Goal: Task Accomplishment & Management: Use online tool/utility

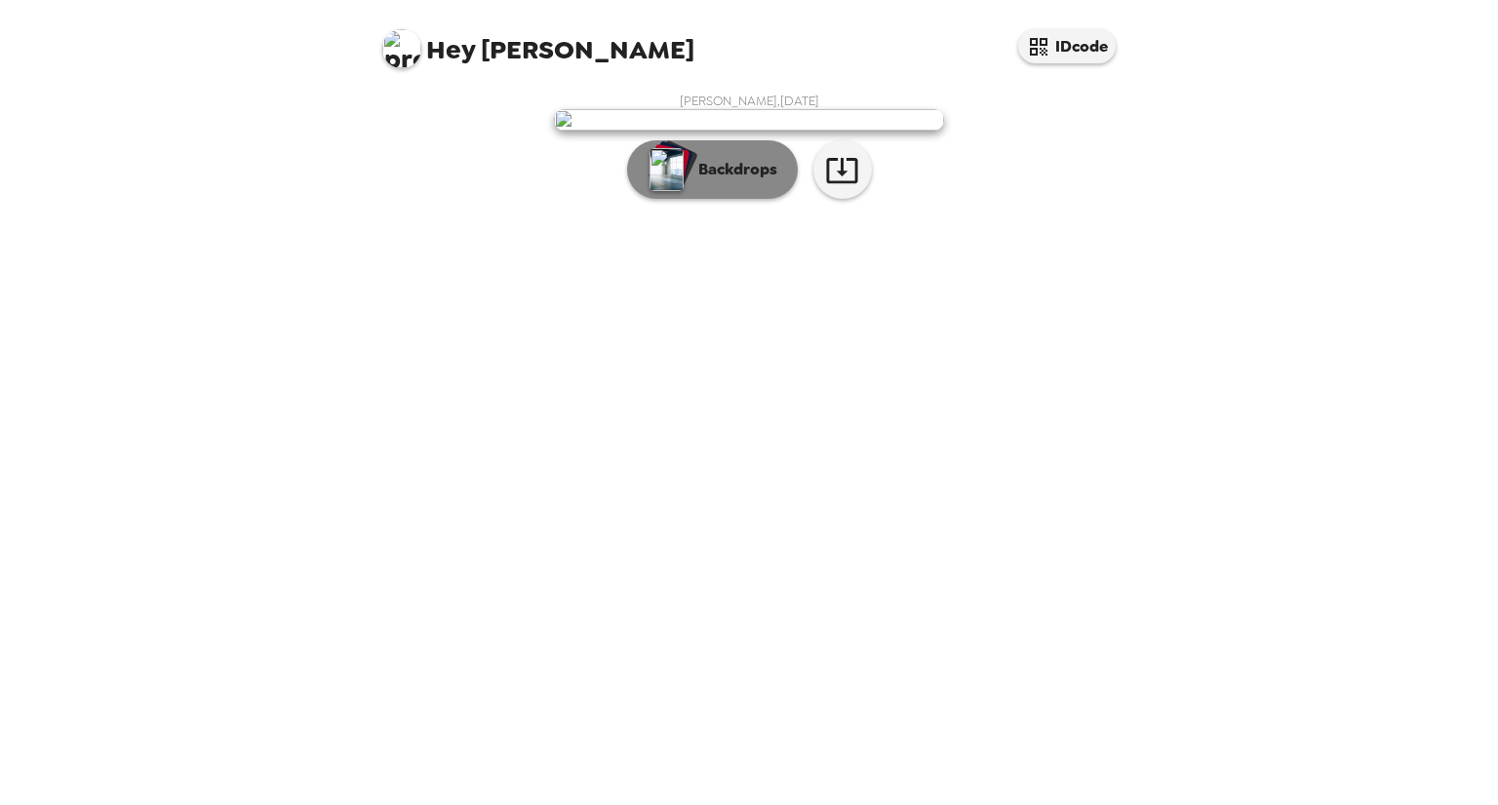
click at [720, 181] on p "Backdrops" at bounding box center [732, 169] width 89 height 23
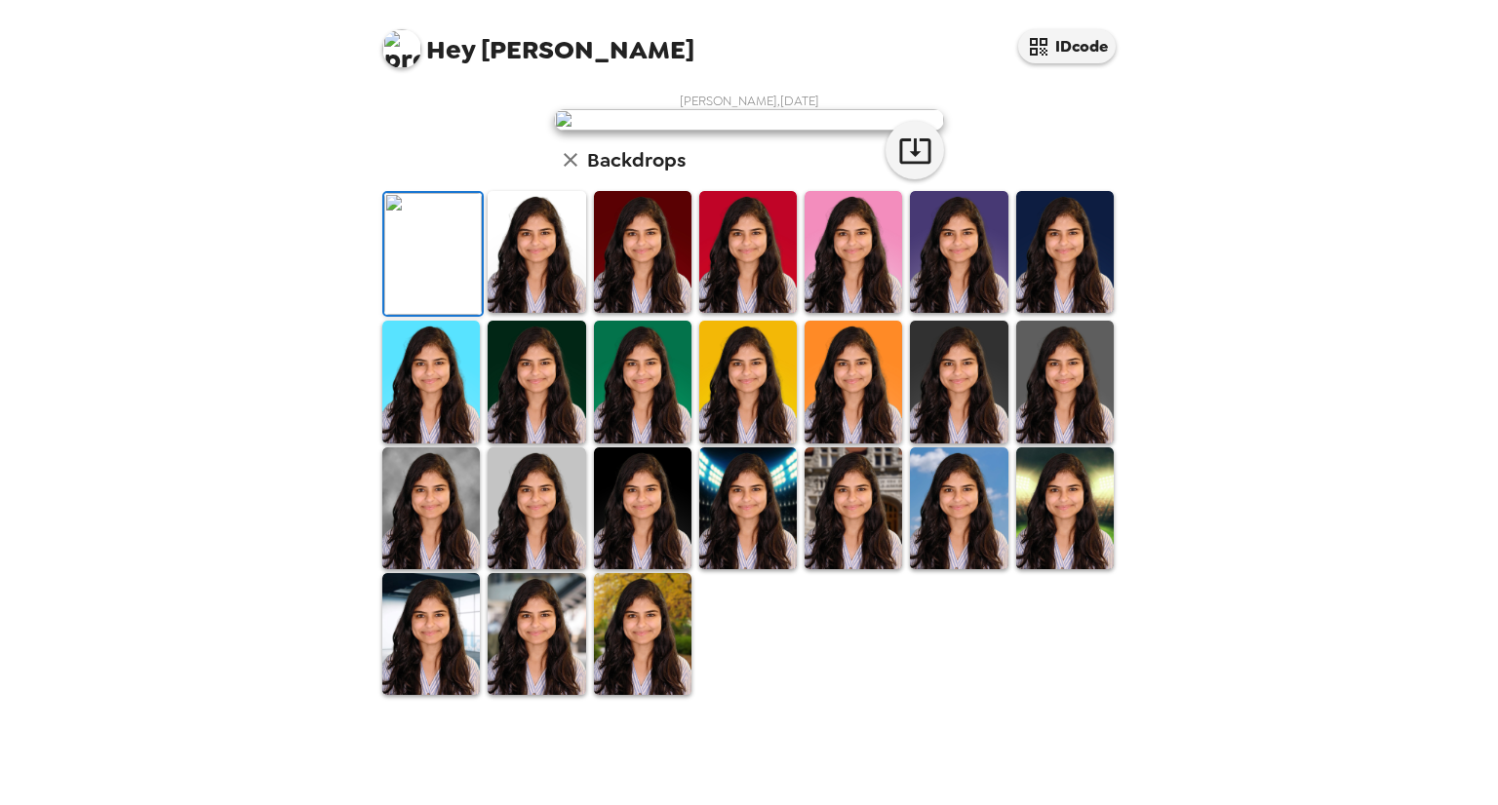
scroll to position [98, 0]
click at [573, 313] on img at bounding box center [537, 252] width 98 height 122
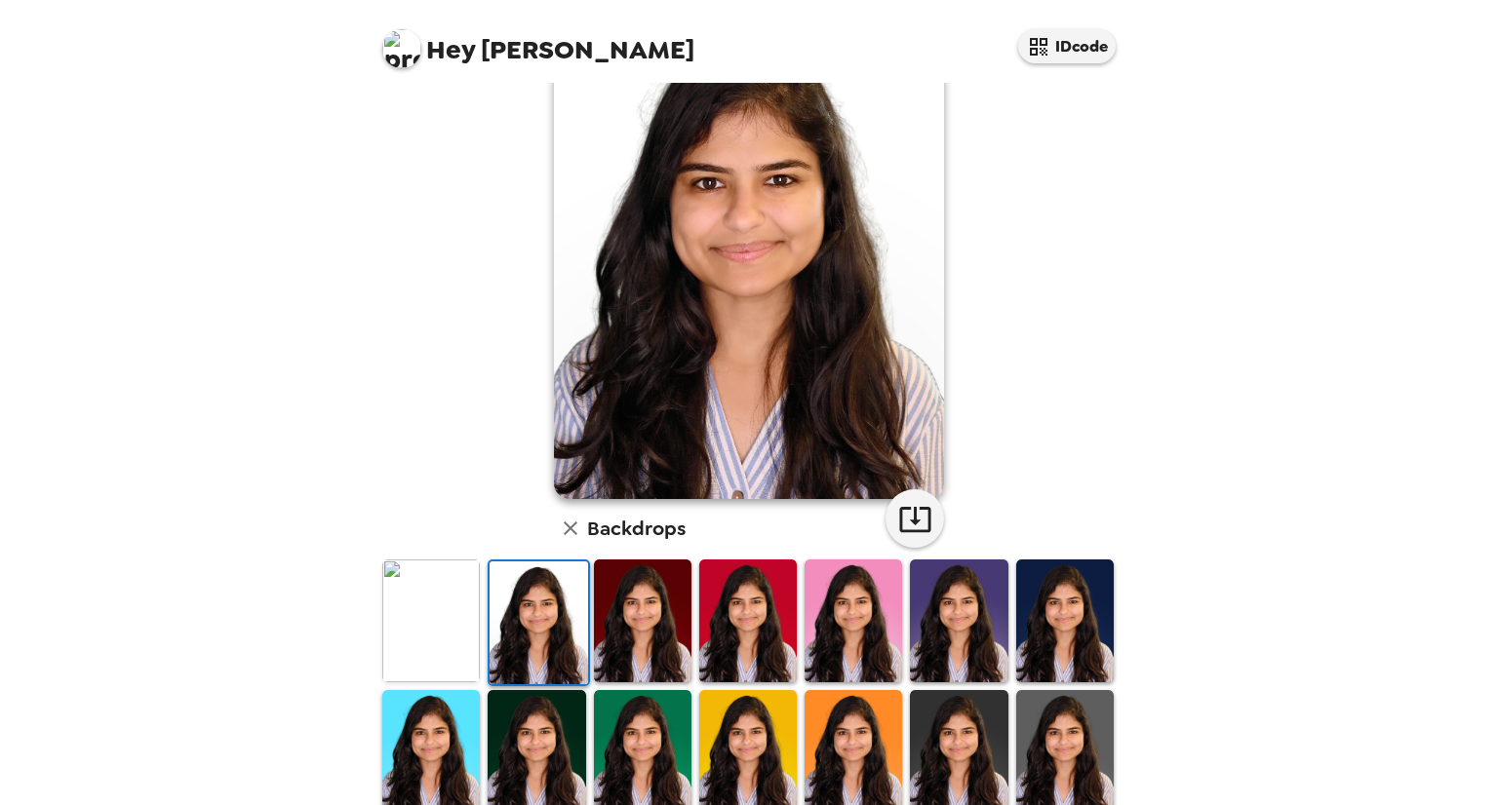
click at [634, 631] on img at bounding box center [643, 621] width 98 height 122
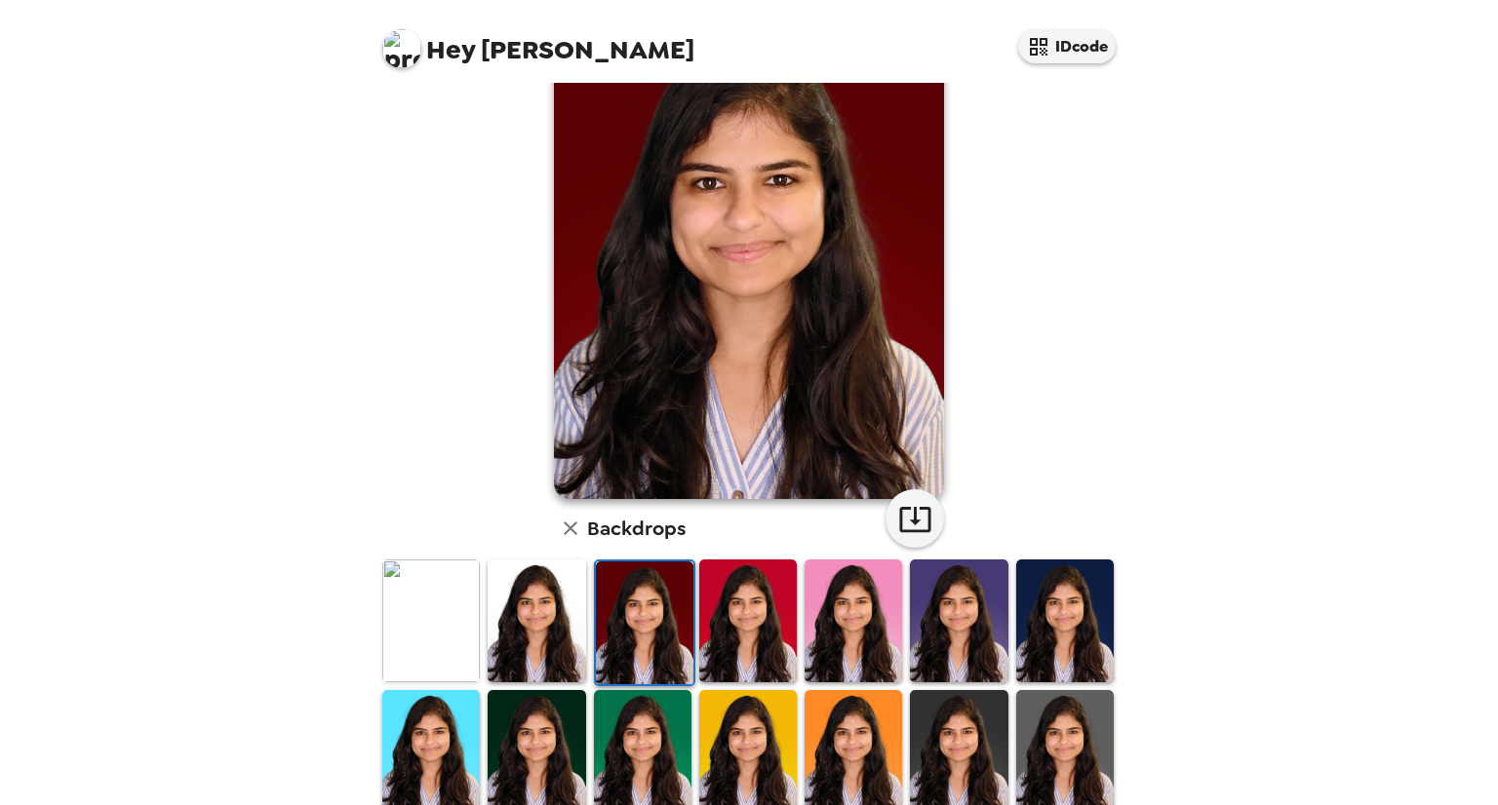
click at [714, 631] on img at bounding box center [748, 621] width 98 height 122
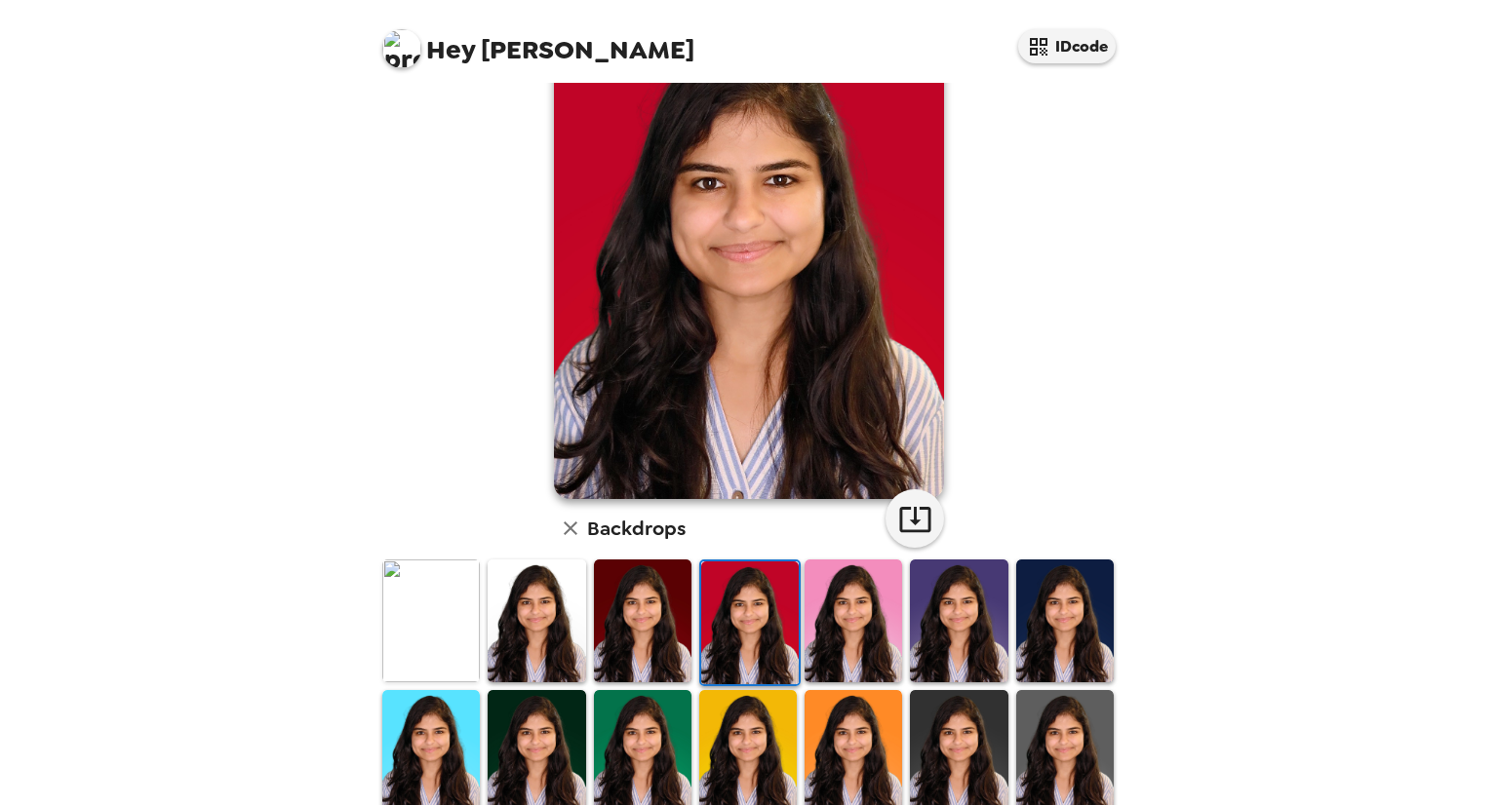
click at [819, 631] on img at bounding box center [853, 621] width 98 height 122
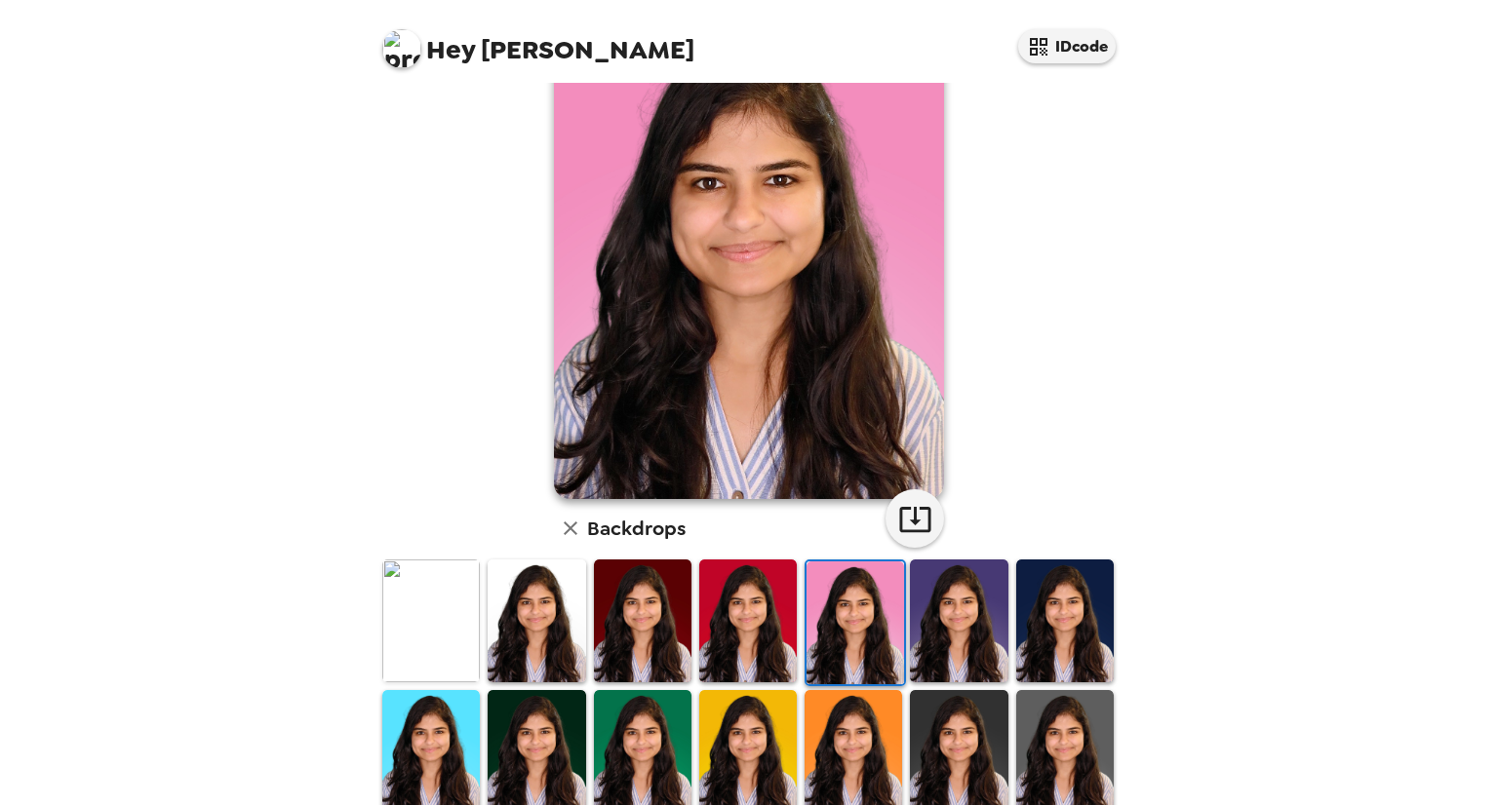
click at [866, 628] on img at bounding box center [855, 623] width 98 height 122
click at [957, 629] on img at bounding box center [959, 621] width 98 height 122
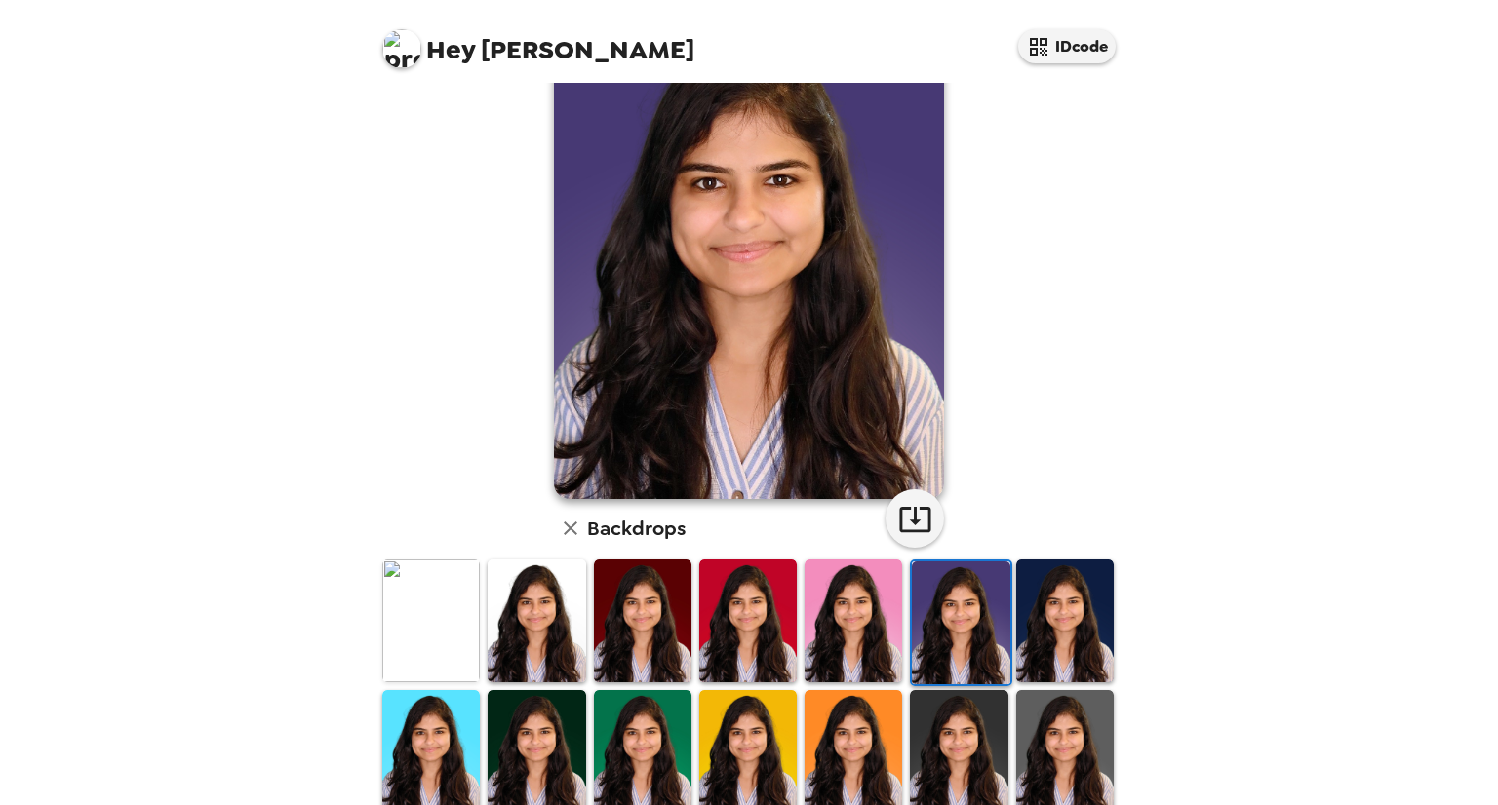
click at [1030, 629] on img at bounding box center [1065, 621] width 98 height 122
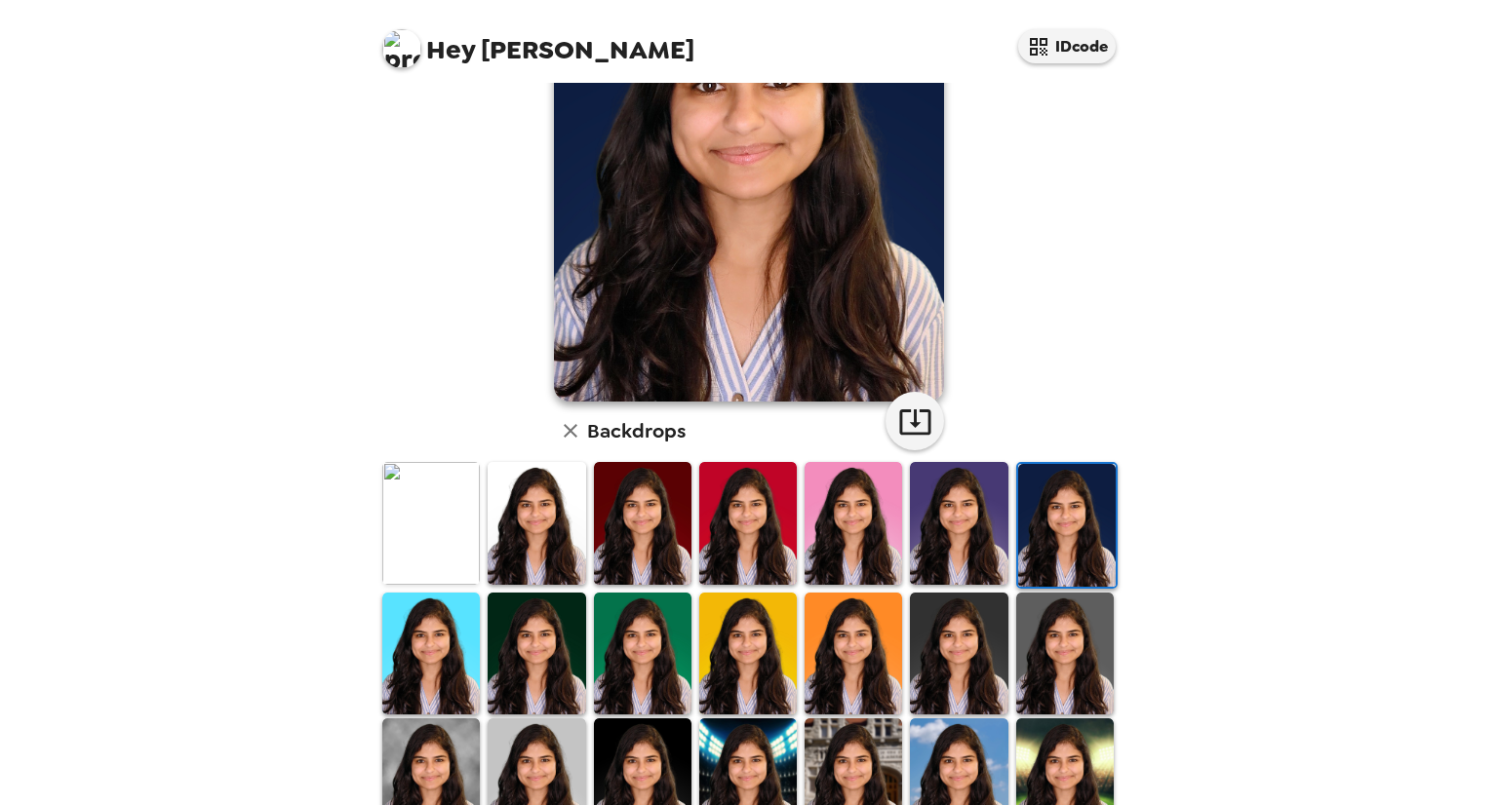
scroll to position [377, 0]
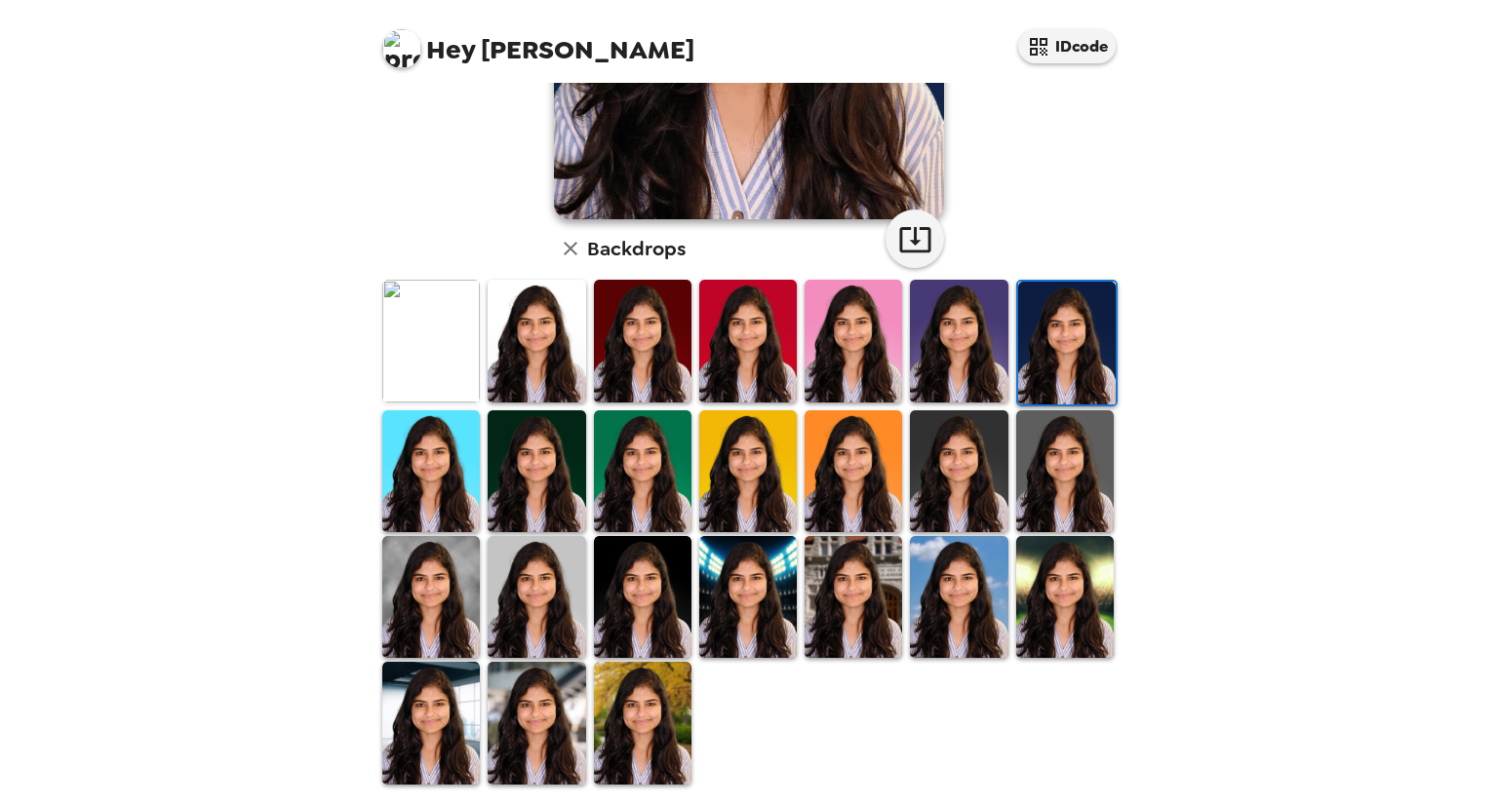
click at [448, 635] on img at bounding box center [431, 597] width 98 height 122
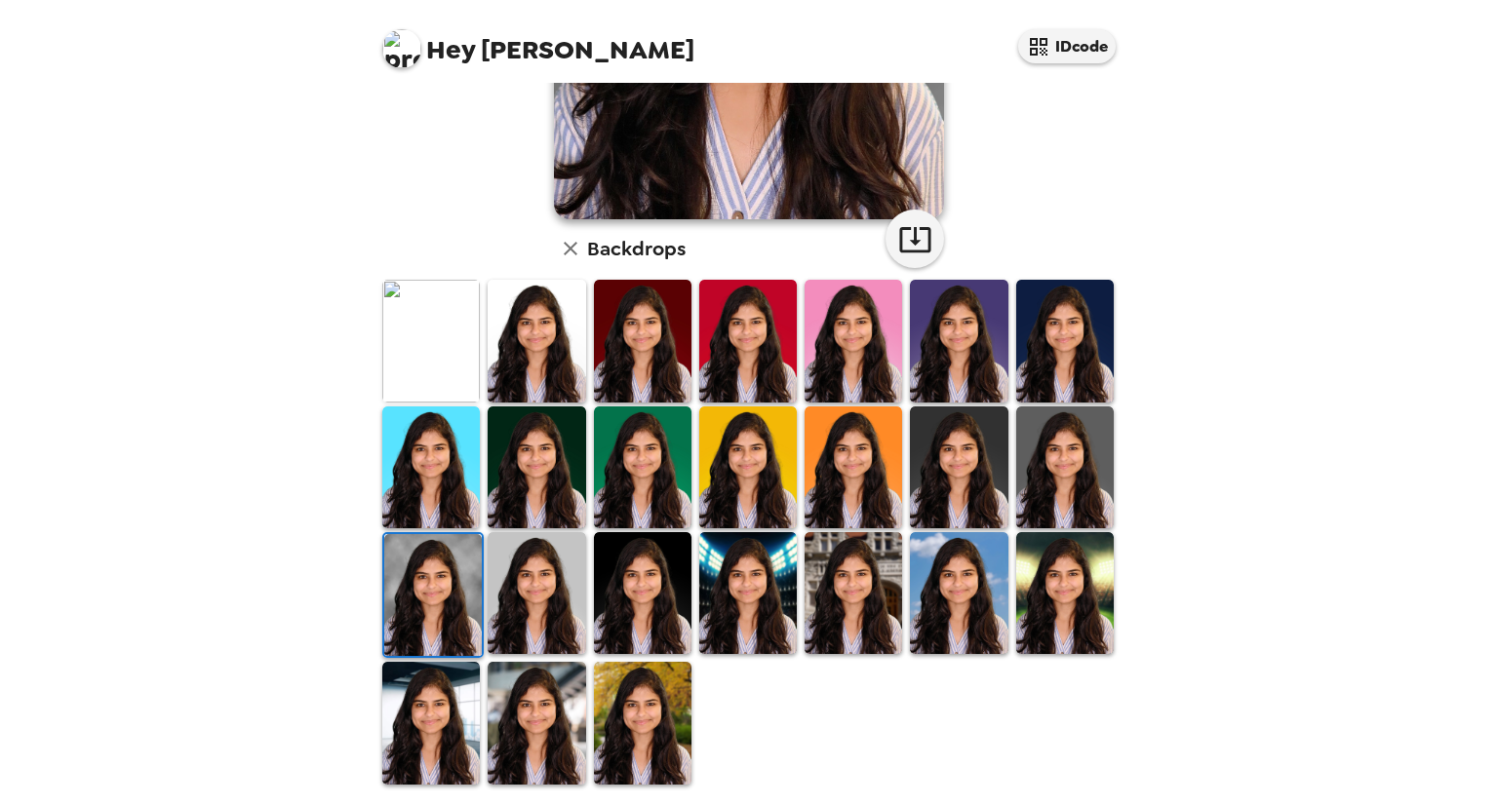
click at [1233, 477] on div "Hey Yashika IDcode Yashika Nihalani , 09-18-2025 Backdrops" at bounding box center [749, 402] width 1498 height 805
click at [628, 583] on img at bounding box center [643, 593] width 98 height 122
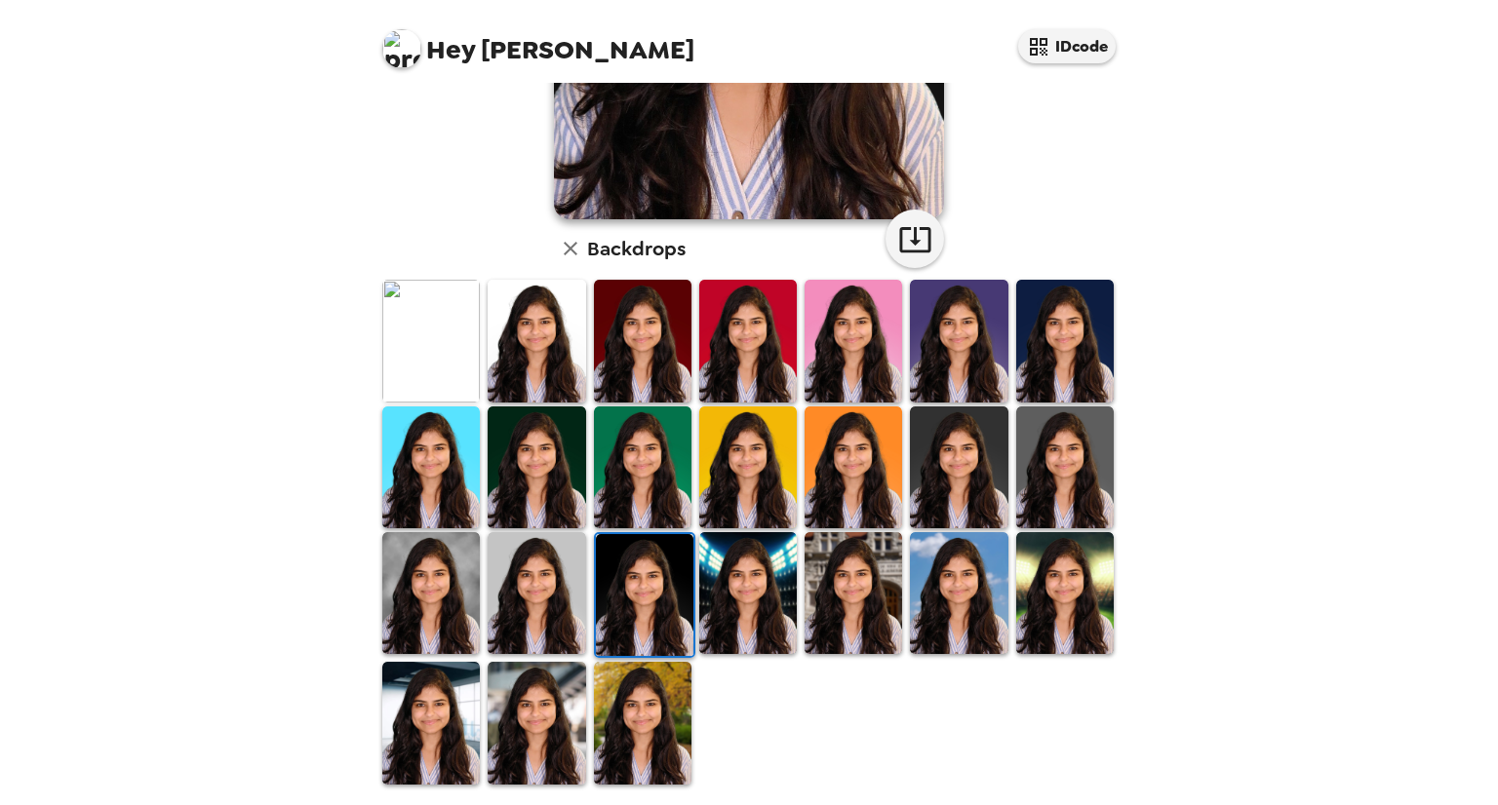
click at [459, 582] on img at bounding box center [431, 593] width 98 height 122
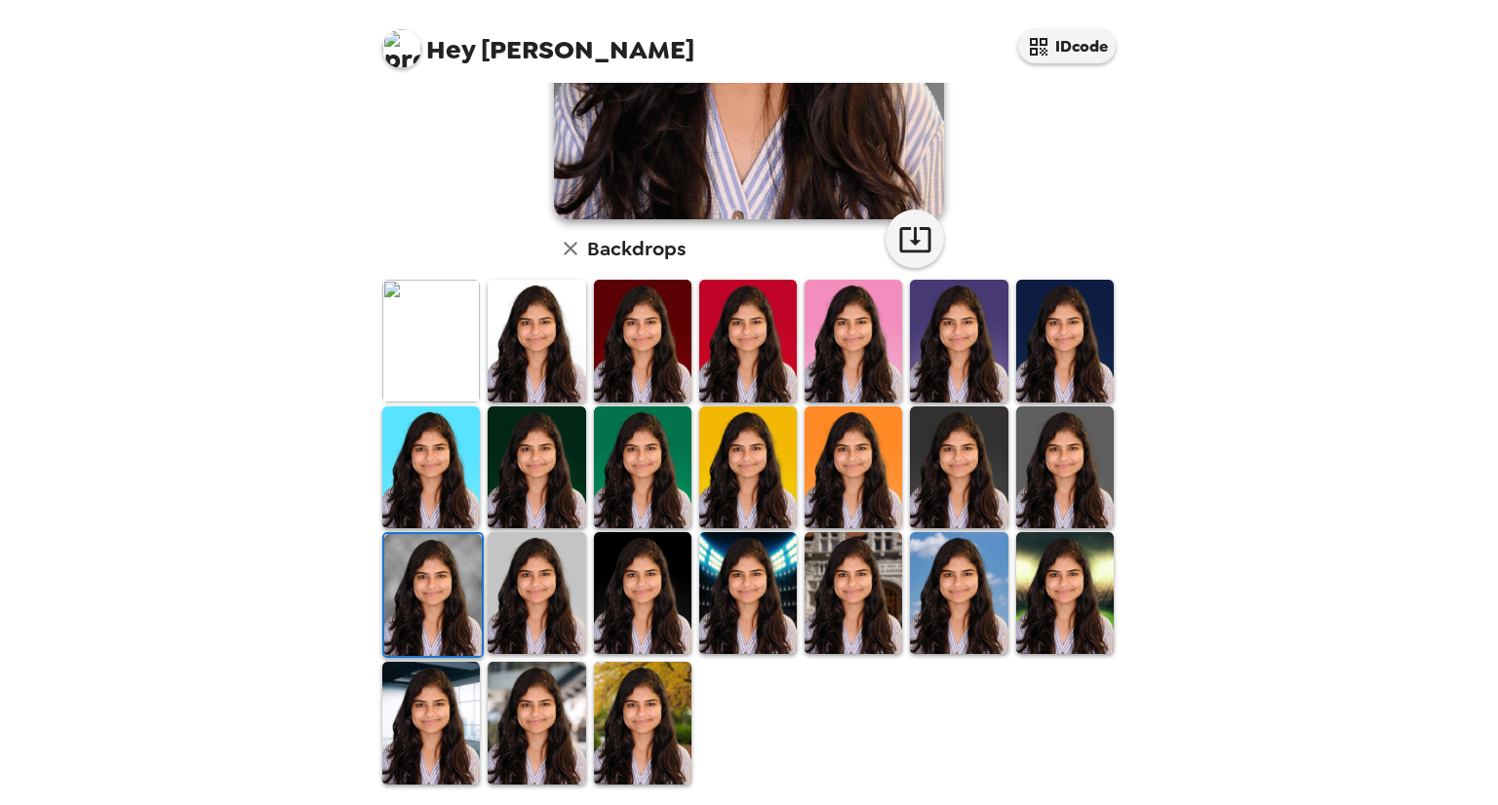
click at [558, 730] on img at bounding box center [537, 723] width 98 height 122
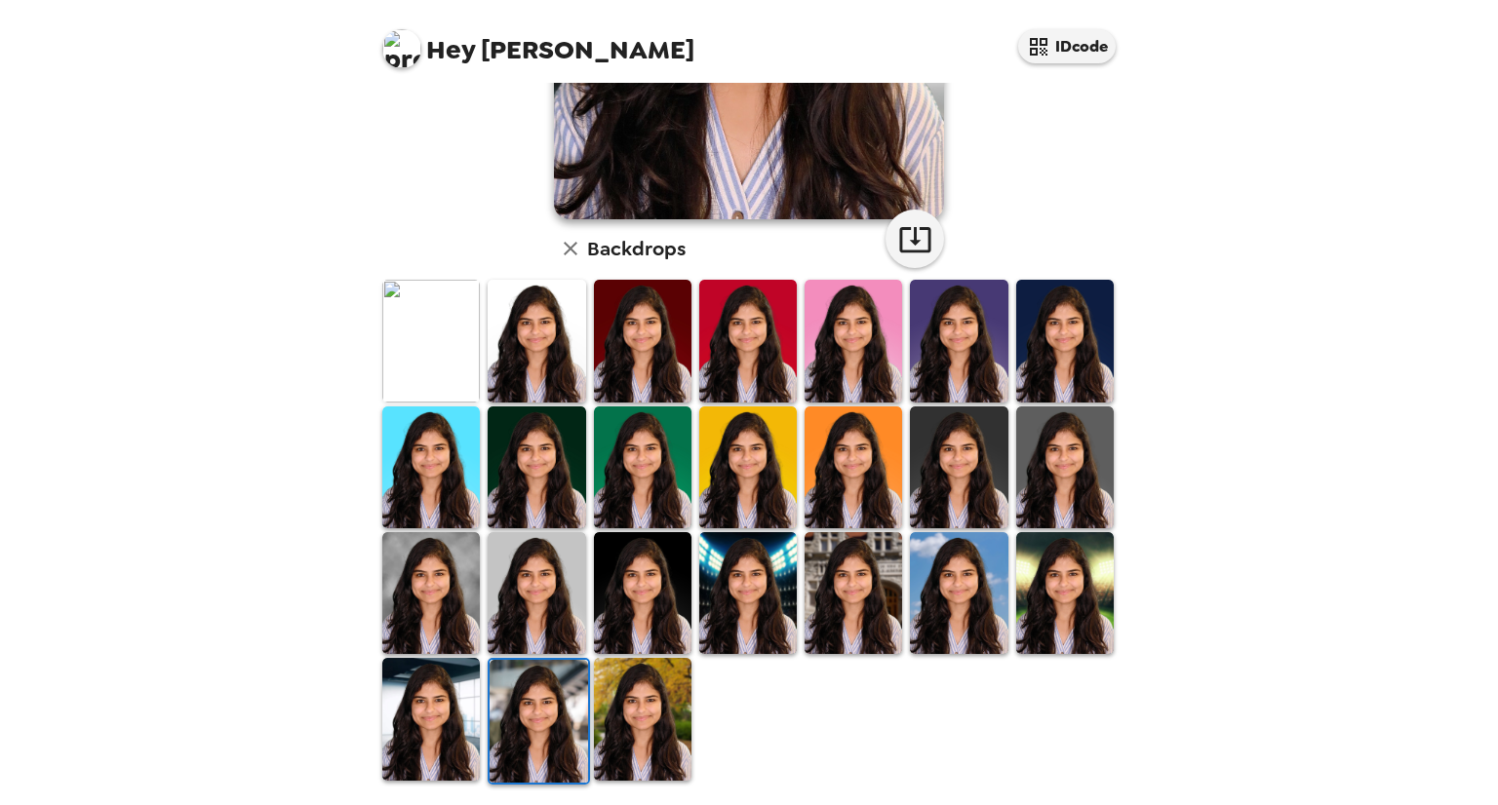
click at [615, 724] on img at bounding box center [643, 719] width 98 height 122
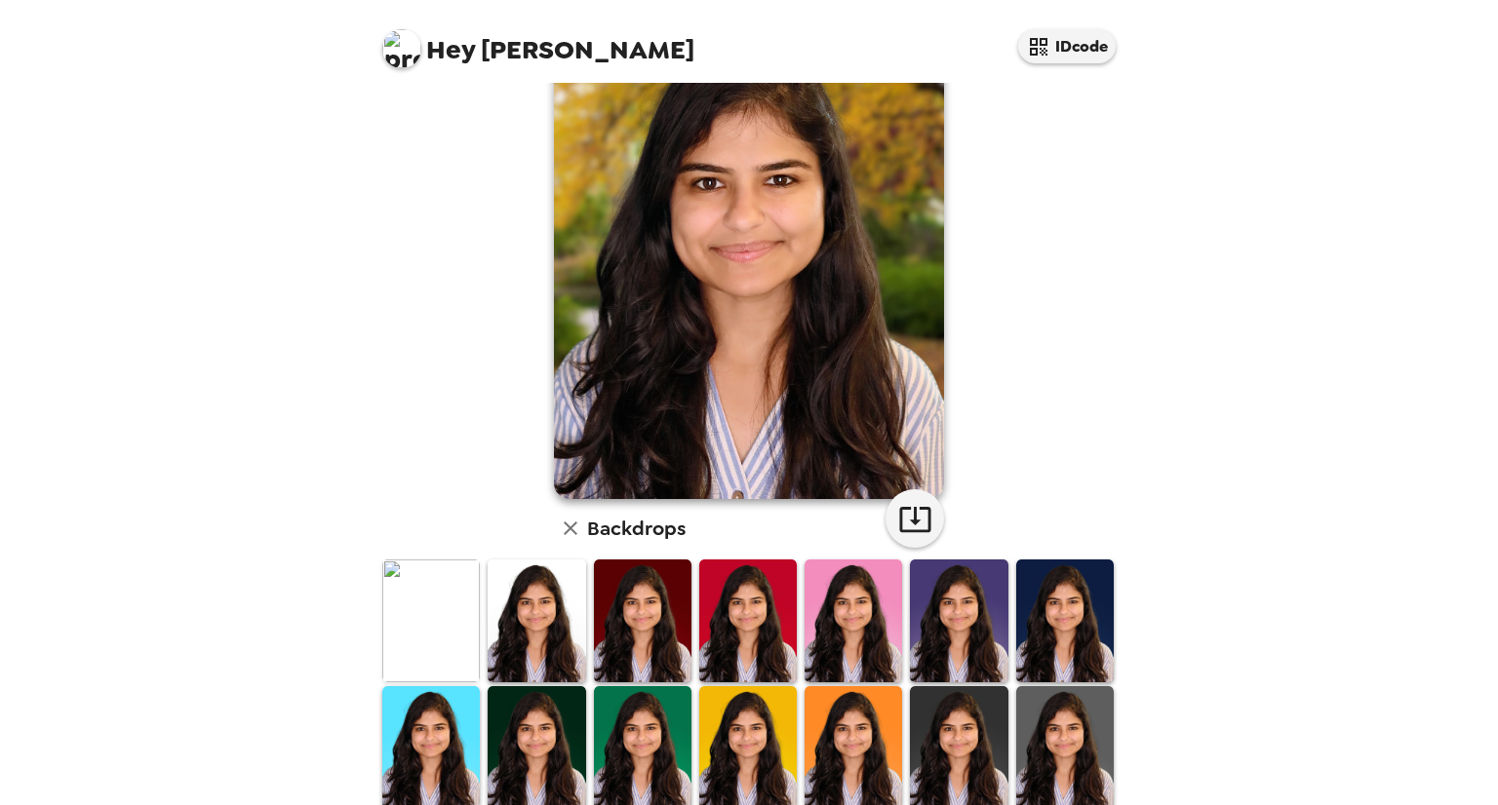
scroll to position [0, 0]
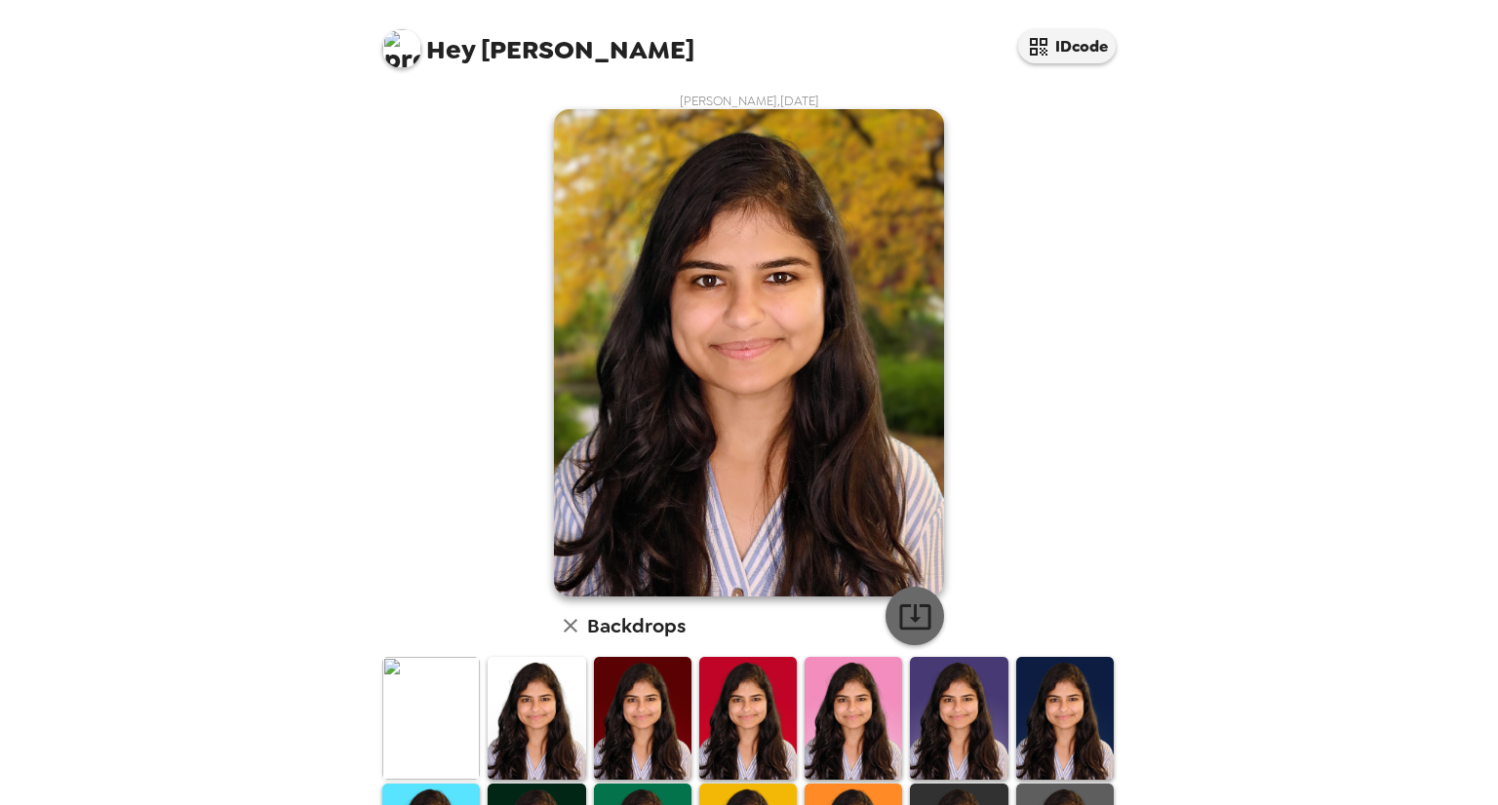
click at [920, 625] on icon "button" at bounding box center [915, 617] width 34 height 34
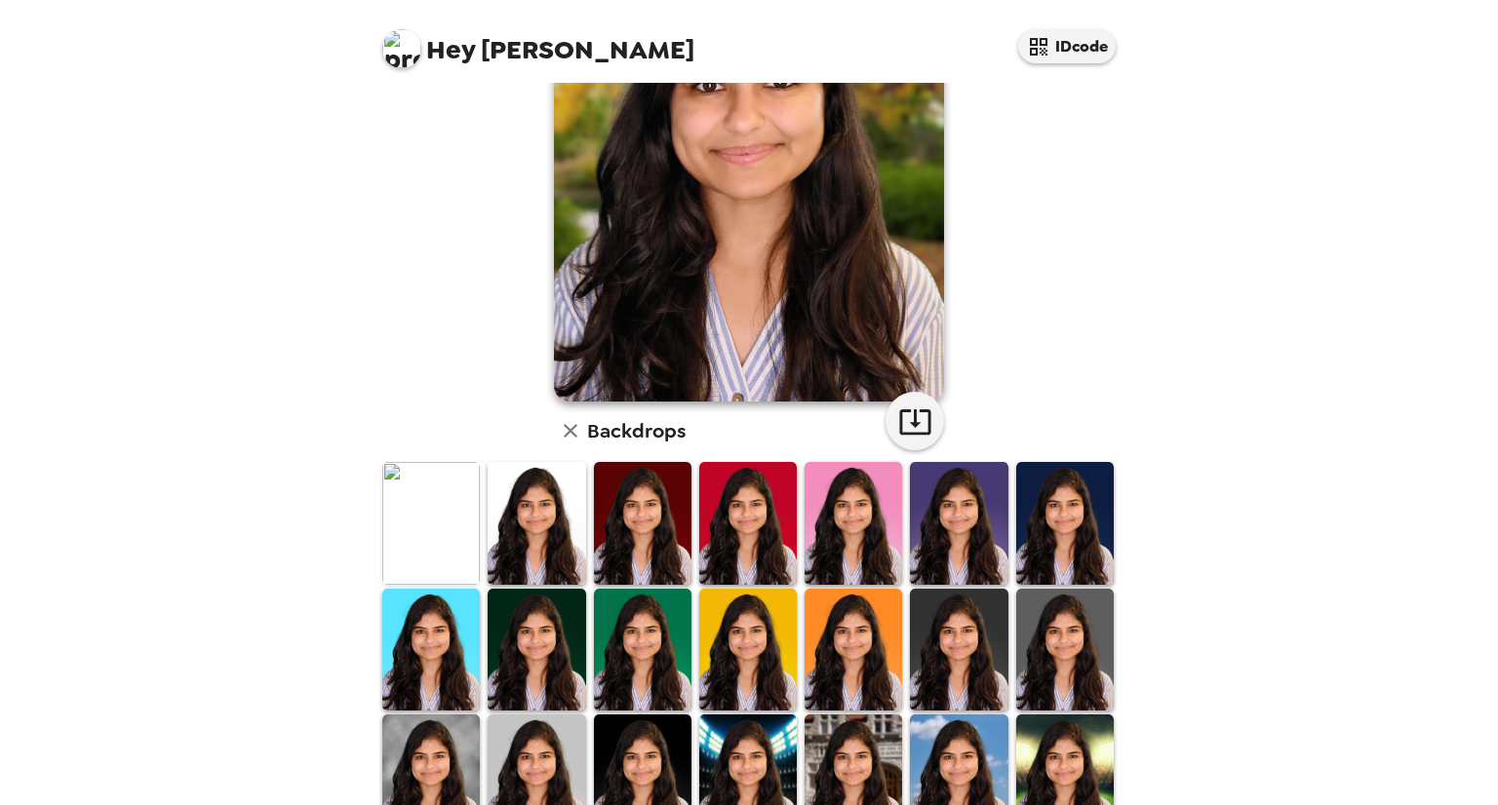
scroll to position [377, 0]
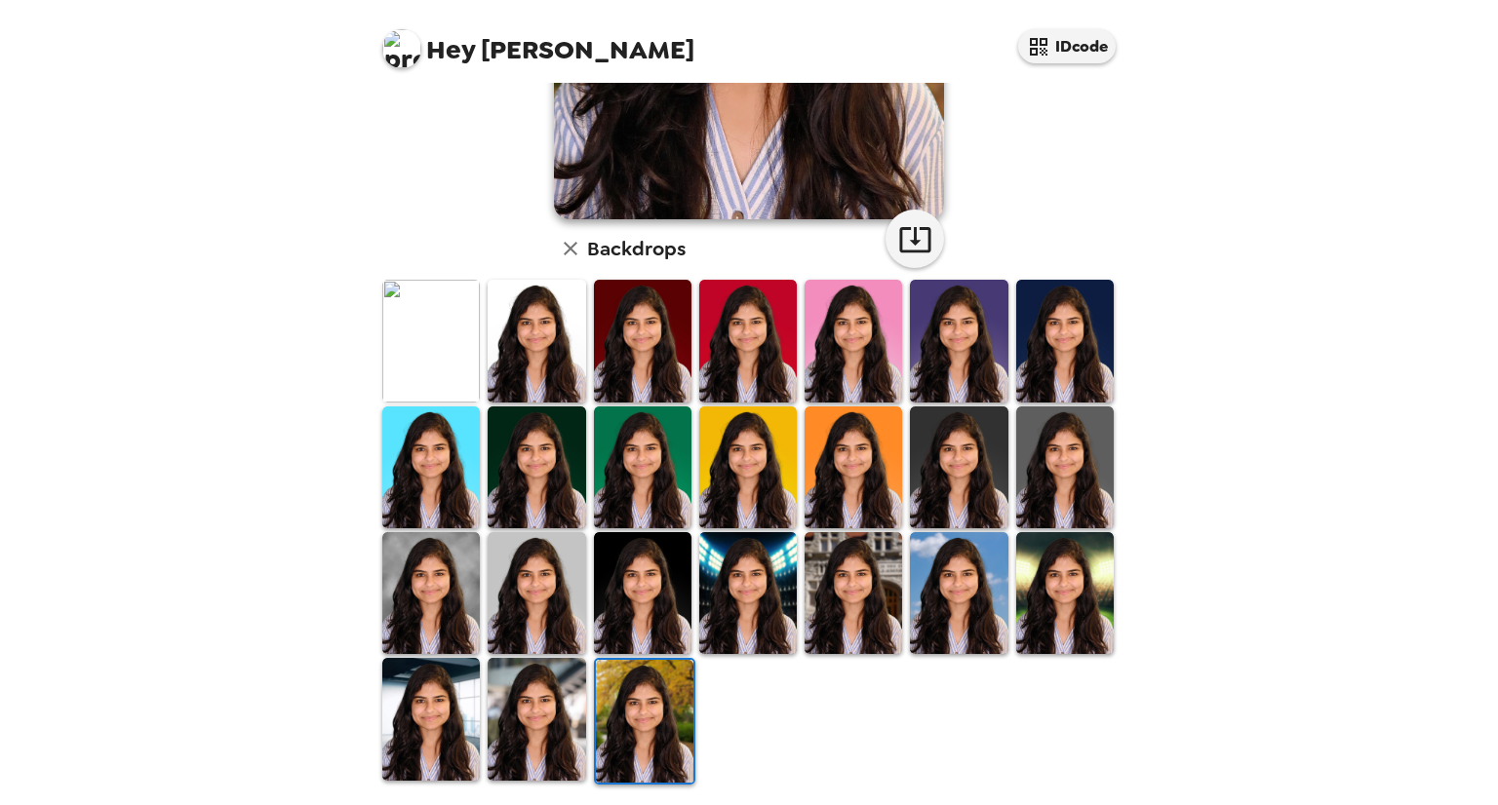
click at [546, 354] on img at bounding box center [537, 341] width 98 height 122
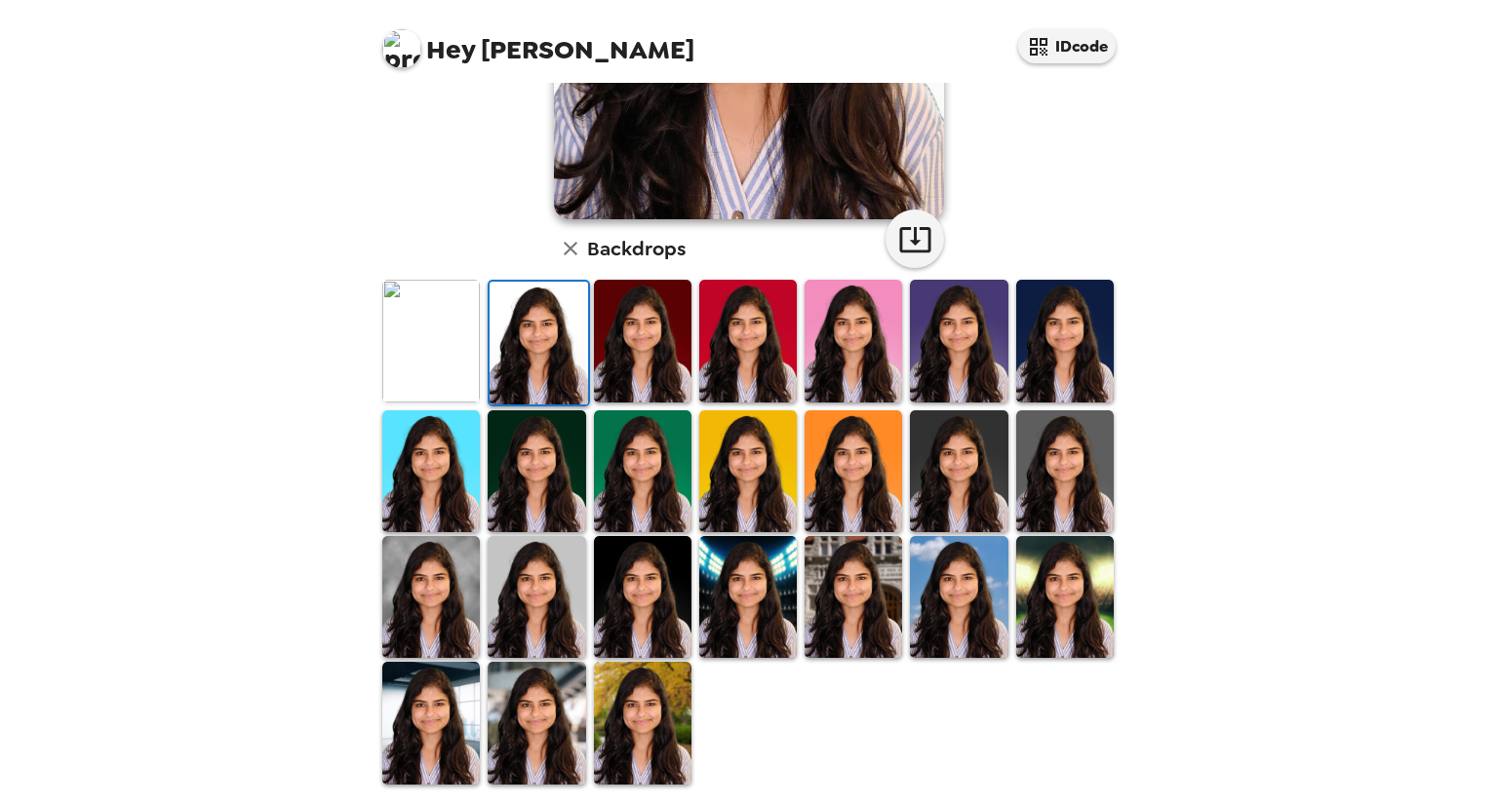
click at [466, 763] on img at bounding box center [431, 723] width 98 height 122
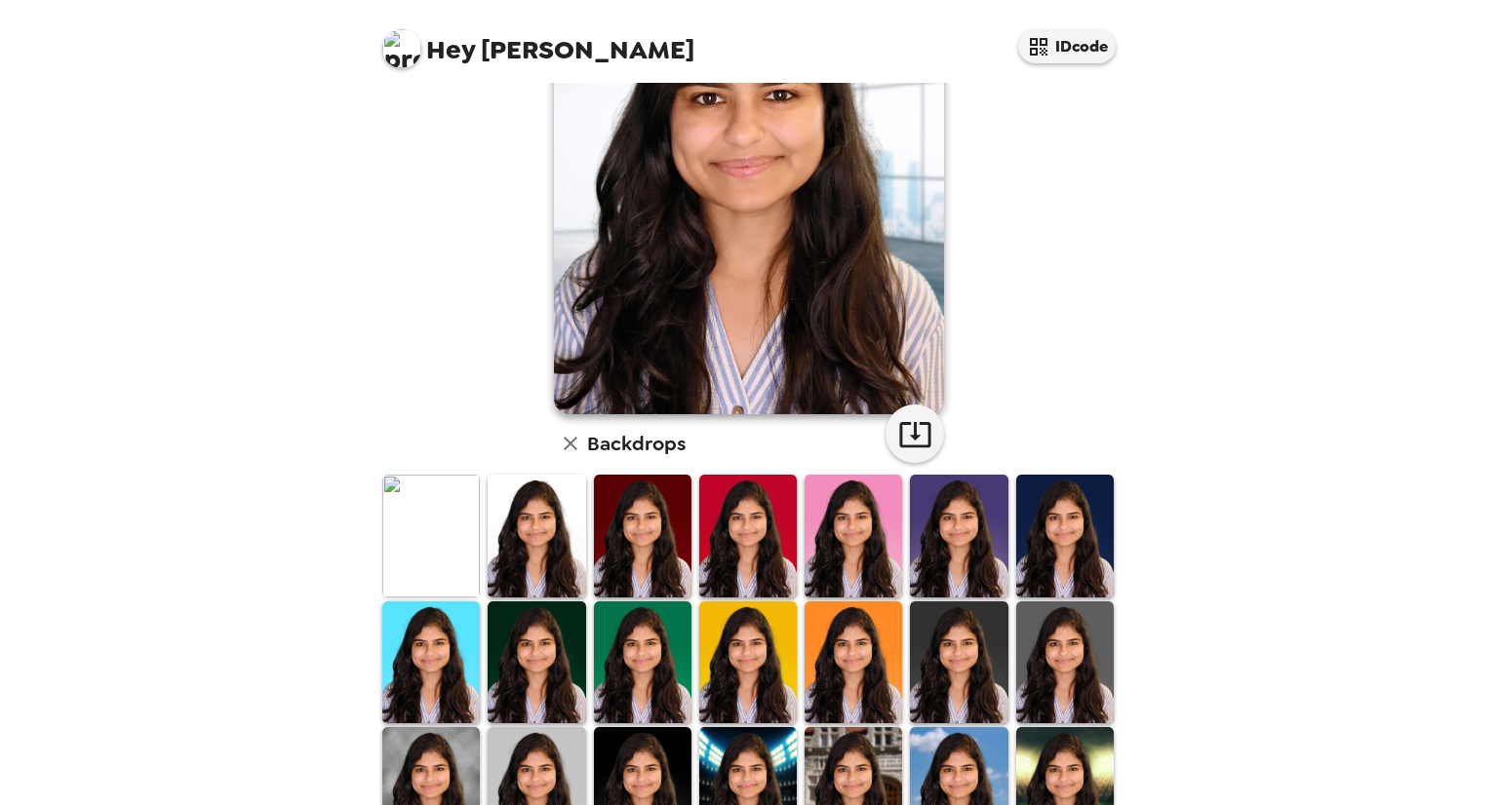
scroll to position [0, 0]
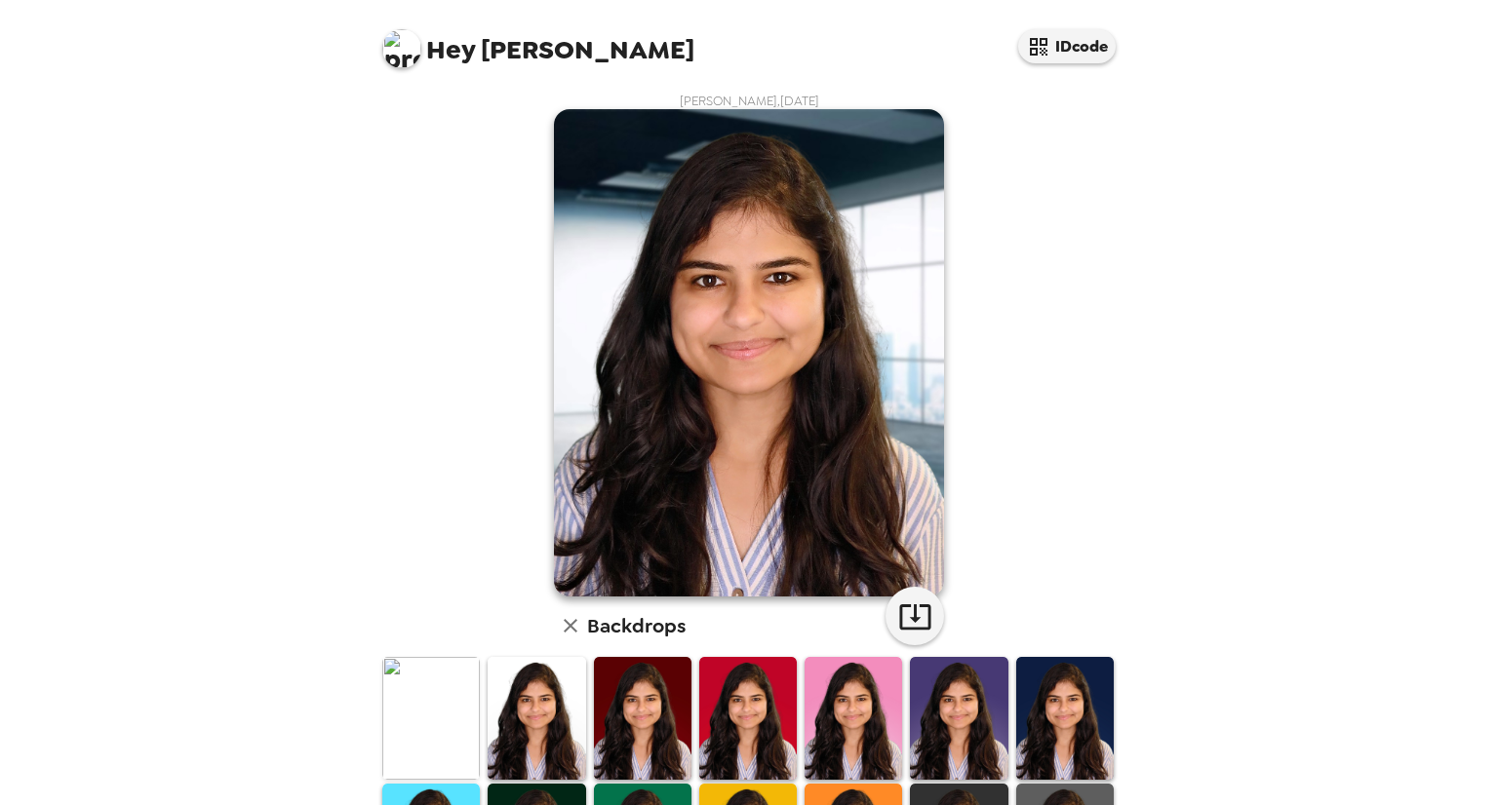
click at [926, 521] on img at bounding box center [749, 353] width 390 height 488
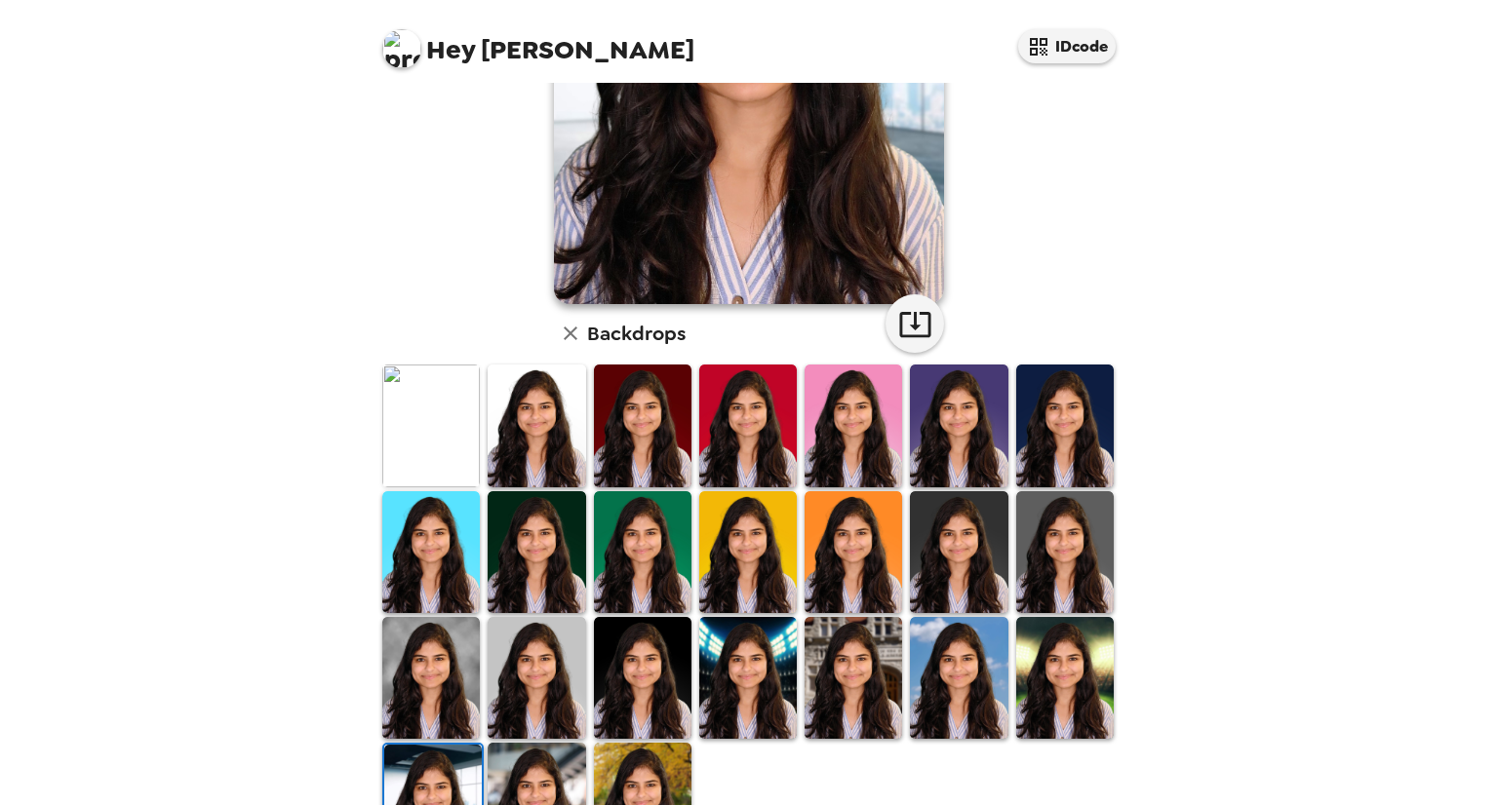
scroll to position [377, 0]
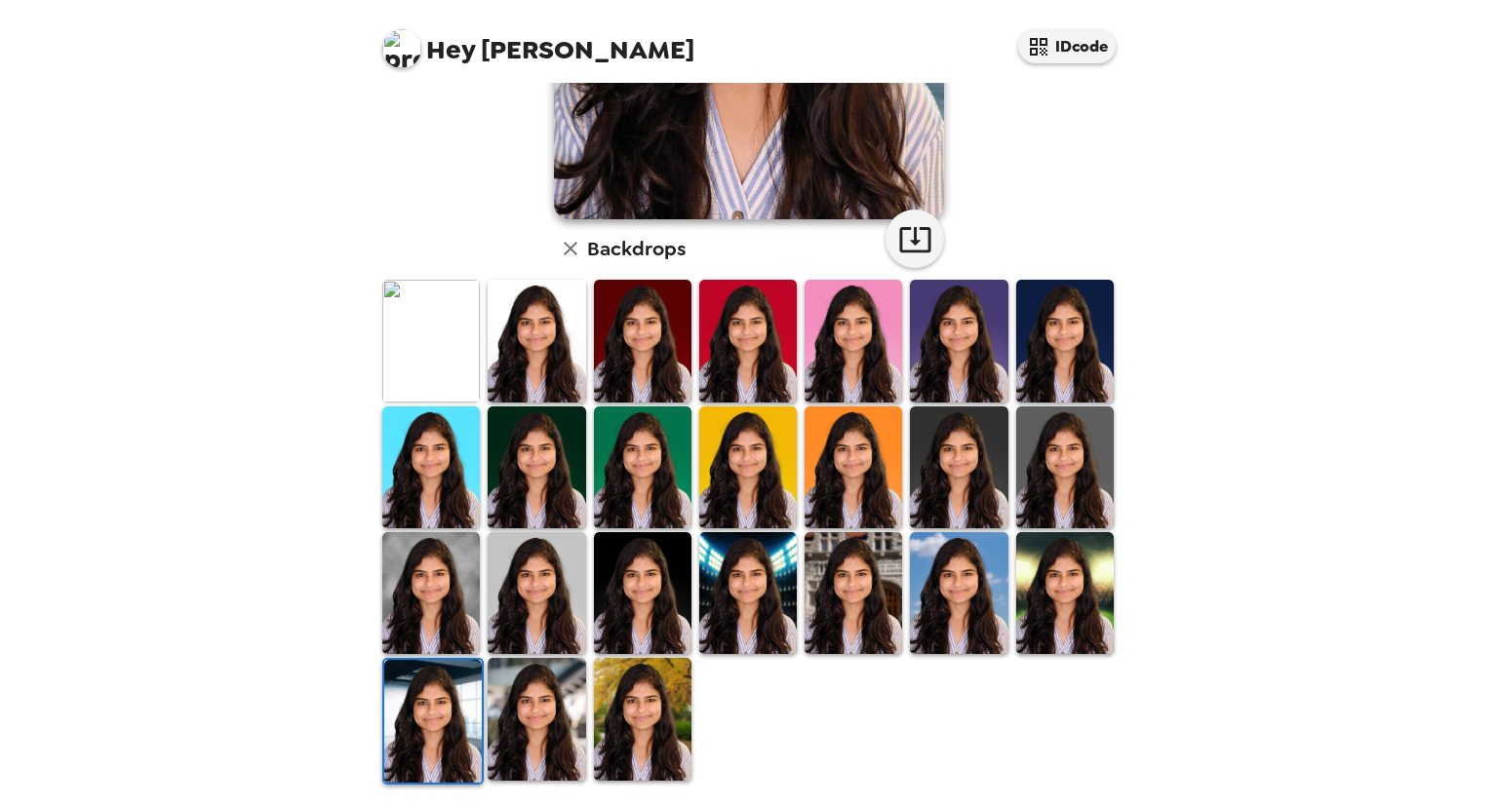
click at [526, 708] on img at bounding box center [537, 719] width 98 height 122
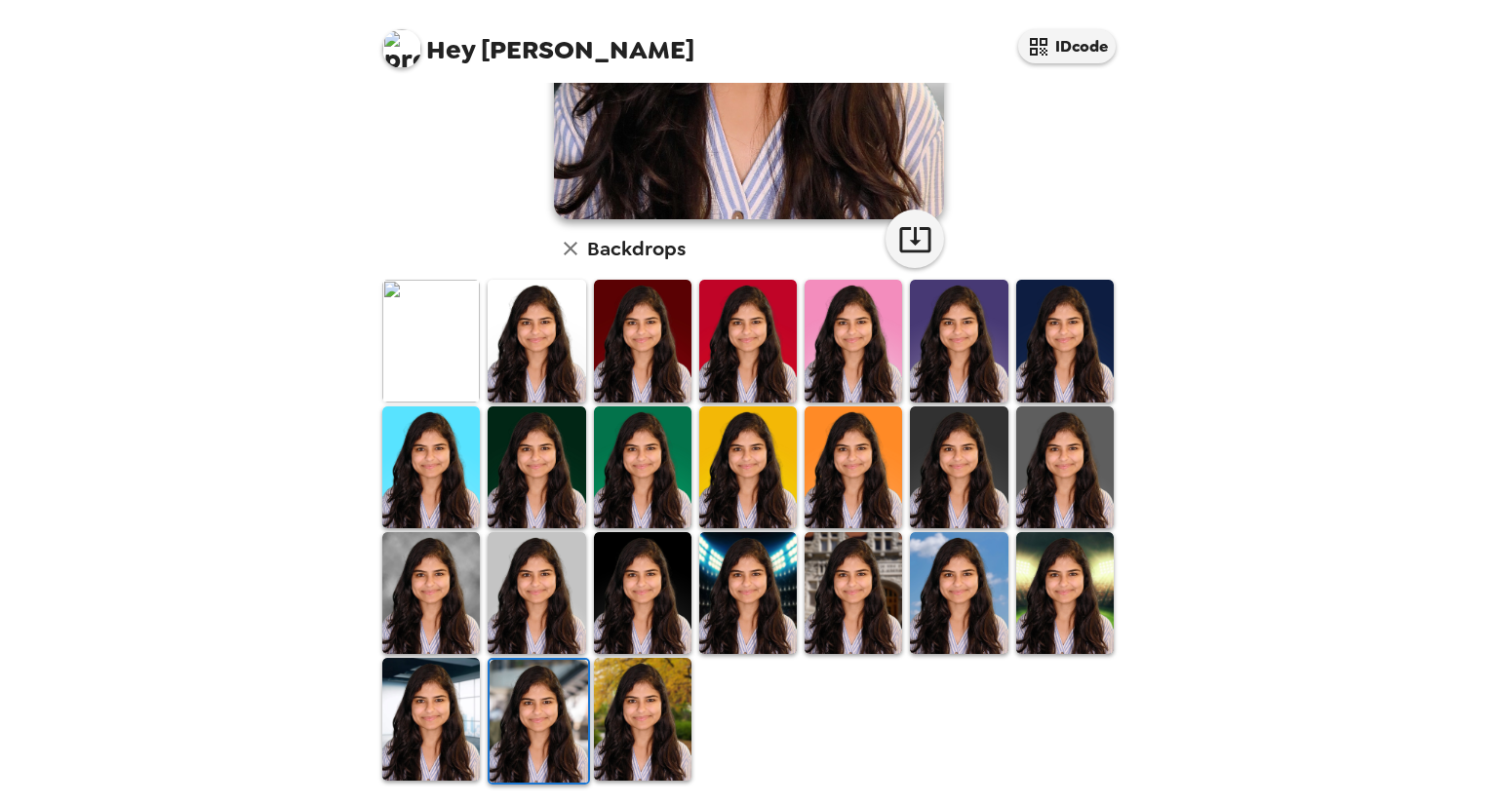
scroll to position [182, 0]
